Goal: Task Accomplishment & Management: Complete application form

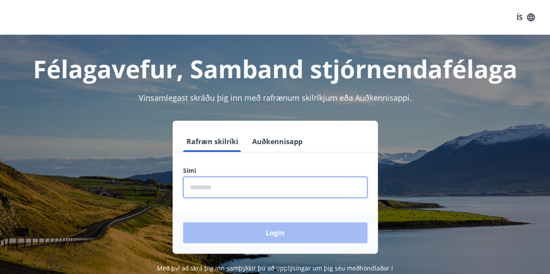
click at [265, 186] on input "phone" at bounding box center [275, 187] width 184 height 21
type input "********"
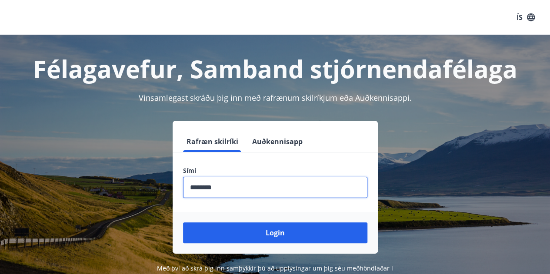
click at [183, 223] on button "Login" at bounding box center [275, 233] width 184 height 21
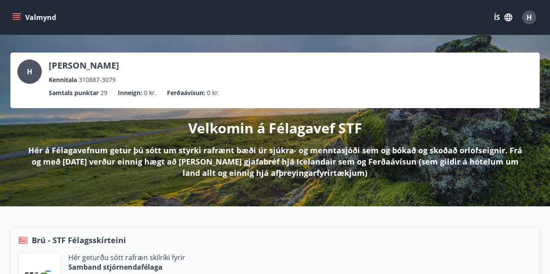
click at [18, 8] on div "Valmynd ÍS H" at bounding box center [274, 17] width 529 height 21
click at [18, 13] on button "Valmynd" at bounding box center [34, 18] width 49 height 16
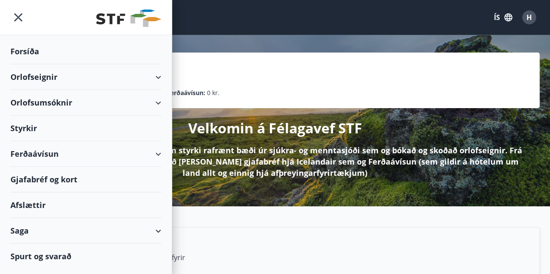
click at [29, 132] on div "Styrkir" at bounding box center [85, 129] width 151 height 26
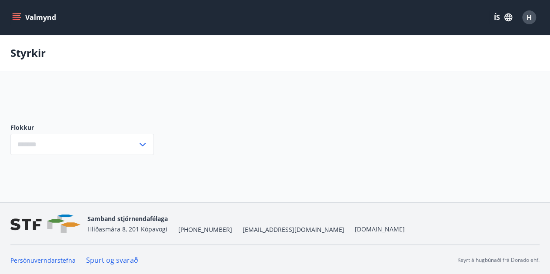
type input "***"
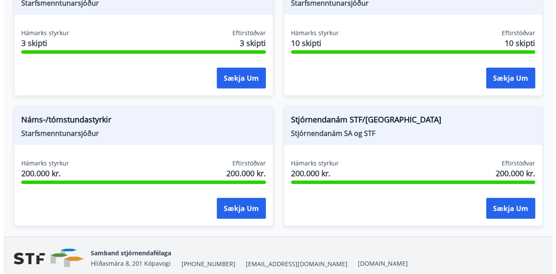
scroll to position [1155, 0]
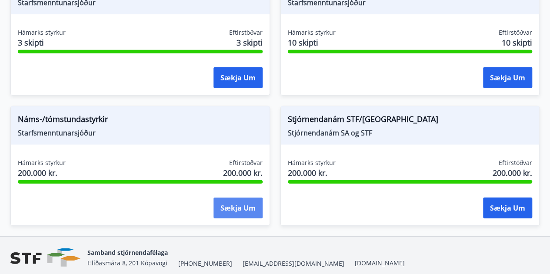
click at [230, 211] on button "Sækja um" at bounding box center [237, 208] width 49 height 21
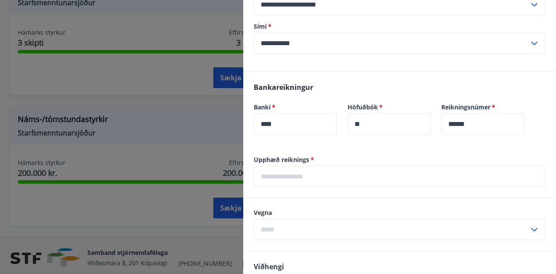
scroll to position [336, 0]
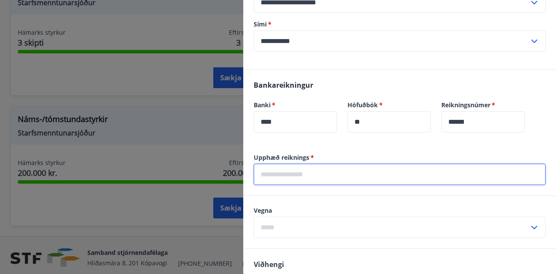
click at [356, 172] on input "text" at bounding box center [400, 174] width 292 height 21
type input "*****"
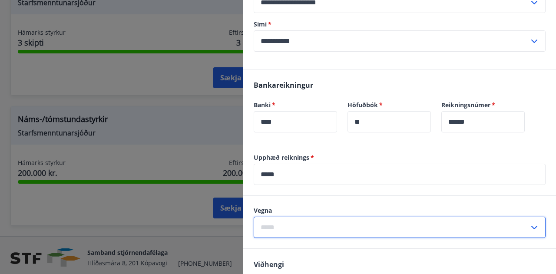
click at [330, 223] on input "text" at bounding box center [392, 227] width 276 height 21
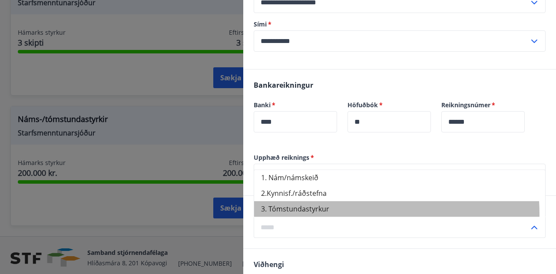
click at [324, 214] on li "3. Tómstundastyrkur" at bounding box center [399, 209] width 291 height 16
type input "**********"
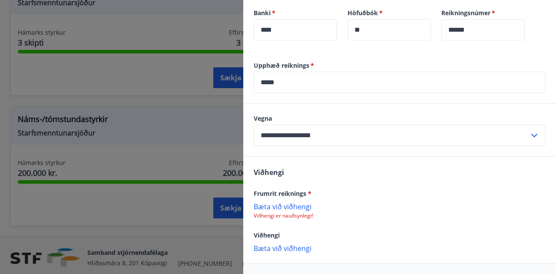
scroll to position [460, 0]
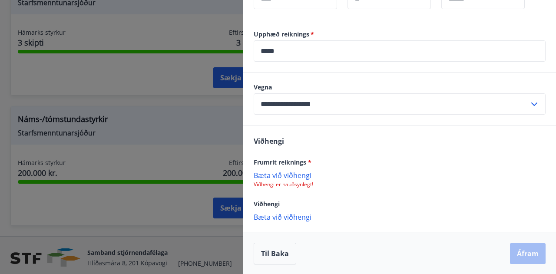
click at [296, 170] on div "Frumrit reiknings * [PERSON_NAME] við viðhengi Viðhengi er nauðsynlegt!" at bounding box center [400, 172] width 292 height 31
click at [297, 173] on p "Bæta við viðhengi" at bounding box center [400, 175] width 292 height 9
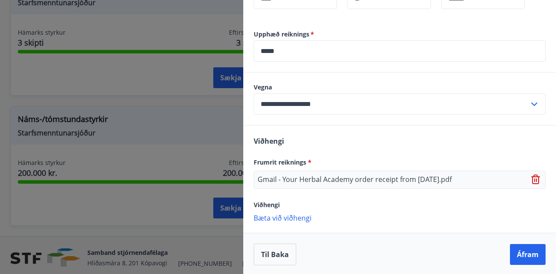
scroll to position [461, 0]
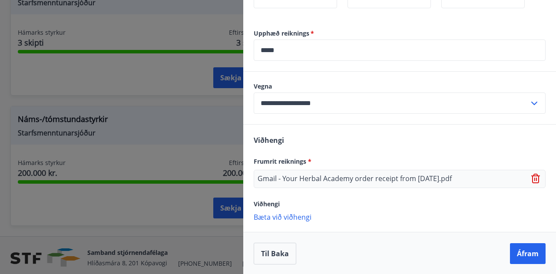
click at [300, 216] on p "Bæta við viðhengi" at bounding box center [400, 217] width 292 height 9
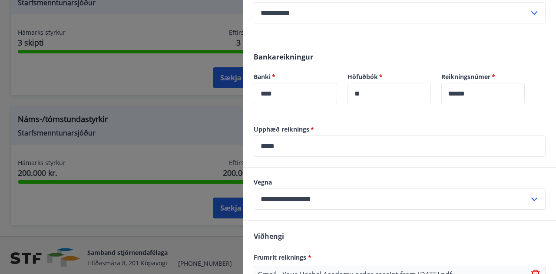
scroll to position [479, 0]
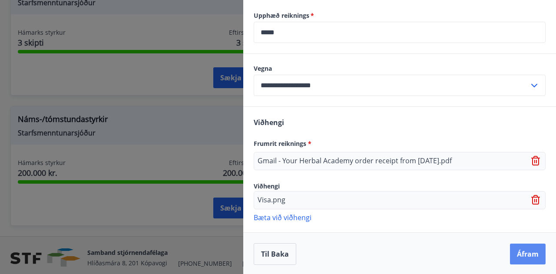
click at [516, 251] on button "Áfram" at bounding box center [528, 254] width 36 height 21
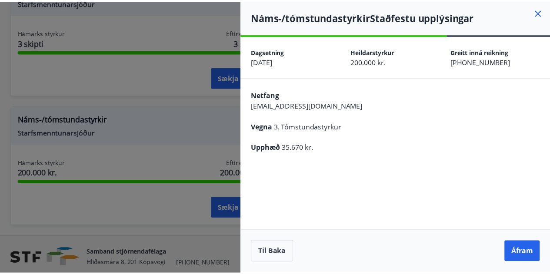
scroll to position [0, 0]
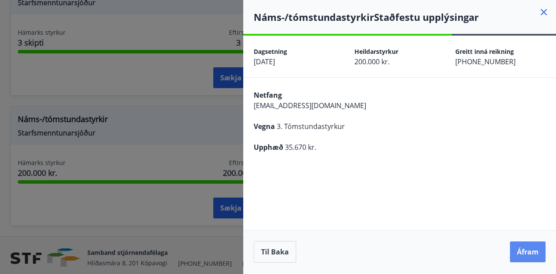
click at [528, 252] on button "Áfram" at bounding box center [528, 252] width 36 height 21
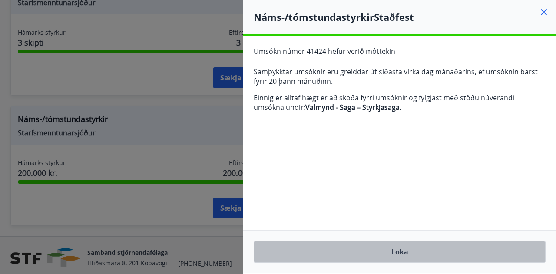
click at [396, 251] on button "Loka" at bounding box center [400, 252] width 292 height 22
